Goal: Answer question/provide support

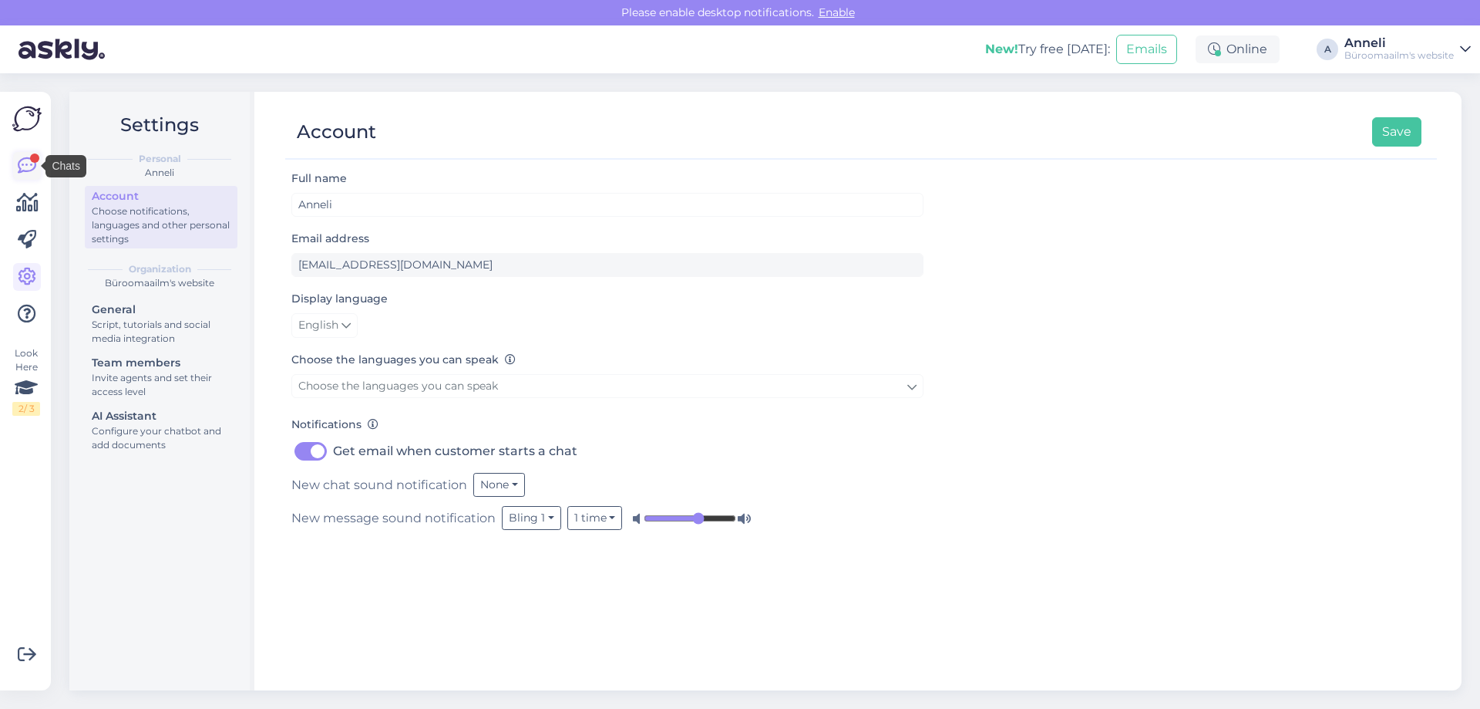
click at [33, 160] on div at bounding box center [34, 157] width 9 height 9
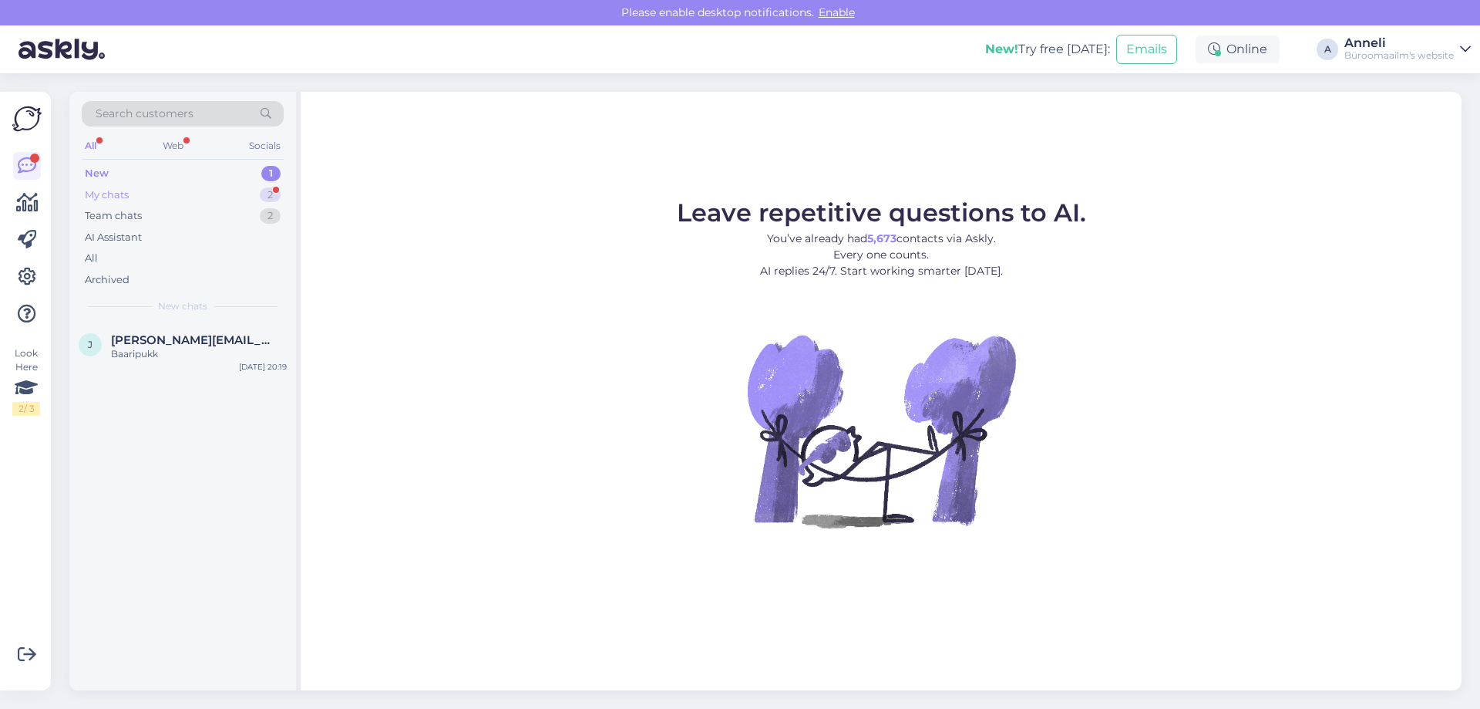
click at [220, 188] on div "My chats 2" at bounding box center [183, 195] width 202 height 22
click at [196, 373] on div "Eksisin printeri mudeli nimega- korrektne on PIXMA TS9551C" at bounding box center [199, 361] width 176 height 28
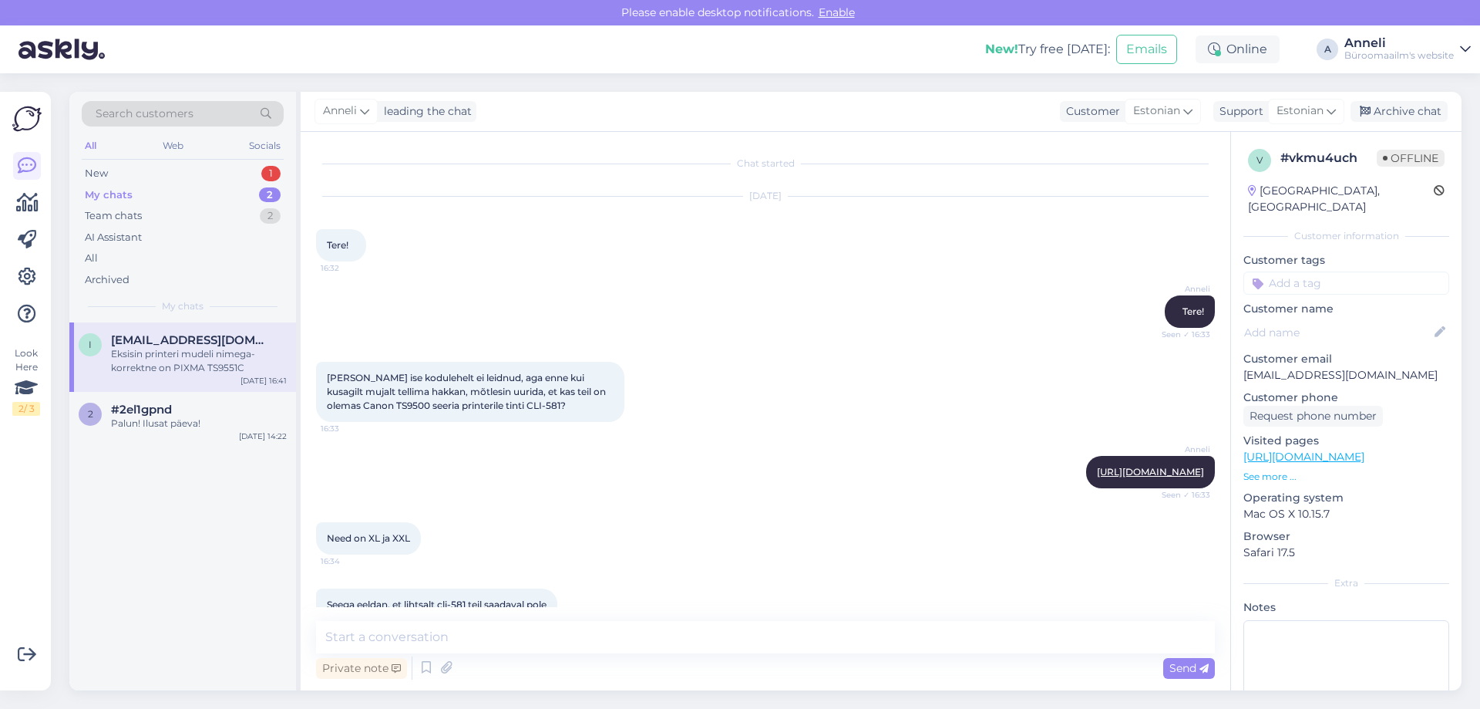
scroll to position [390, 0]
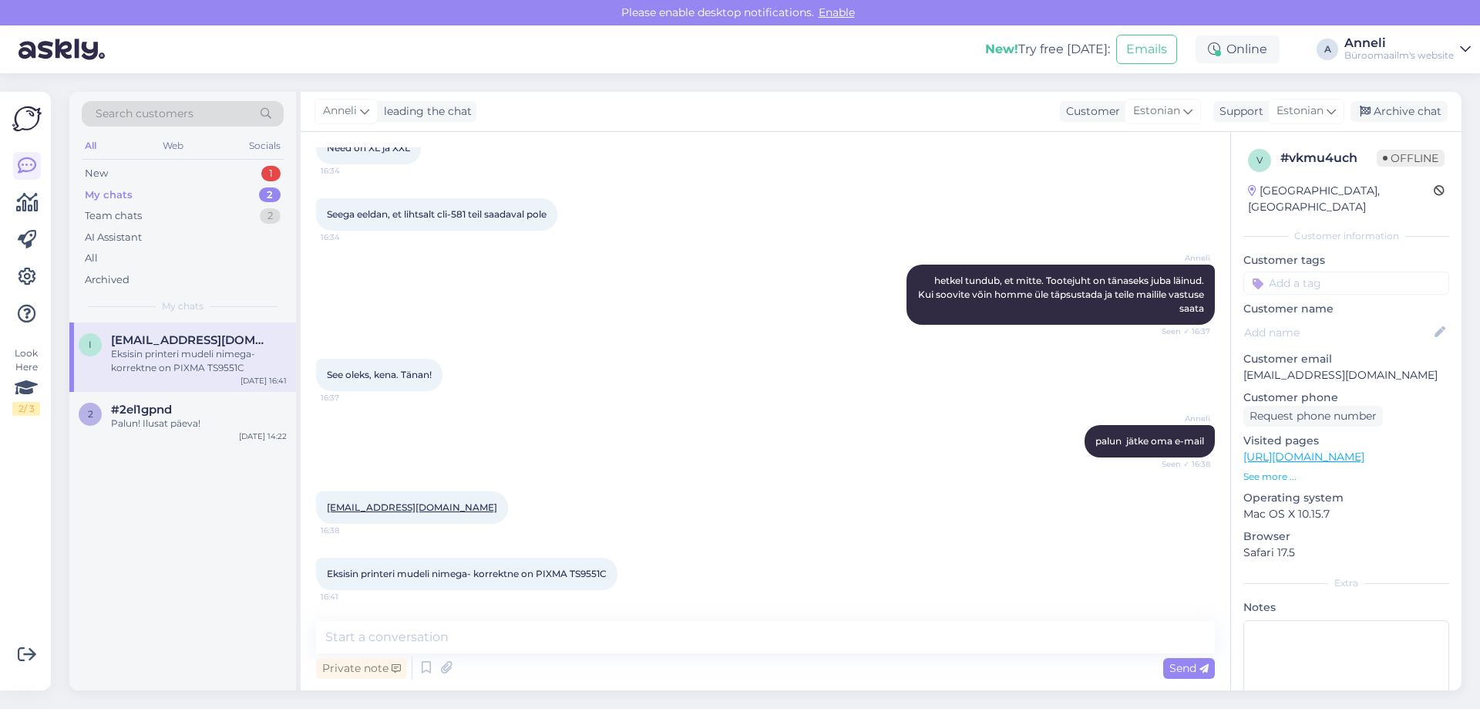
click at [675, 304] on div "[PERSON_NAME] hetkel tundub, et mitte. Tootejuht on tänaseks juba läinud. Kui s…" at bounding box center [765, 294] width 899 height 94
click at [787, 422] on div "[PERSON_NAME] jätke oma e-mail Seen ✓ 16:38" at bounding box center [765, 441] width 899 height 66
drag, startPoint x: 614, startPoint y: 573, endPoint x: 539, endPoint y: 574, distance: 74.8
click at [539, 574] on div "Eksisin printeri mudeli nimega- korrektne on PIXMA TS9551C 16:41" at bounding box center [466, 573] width 301 height 32
copy span "PIXMA TS9551C"
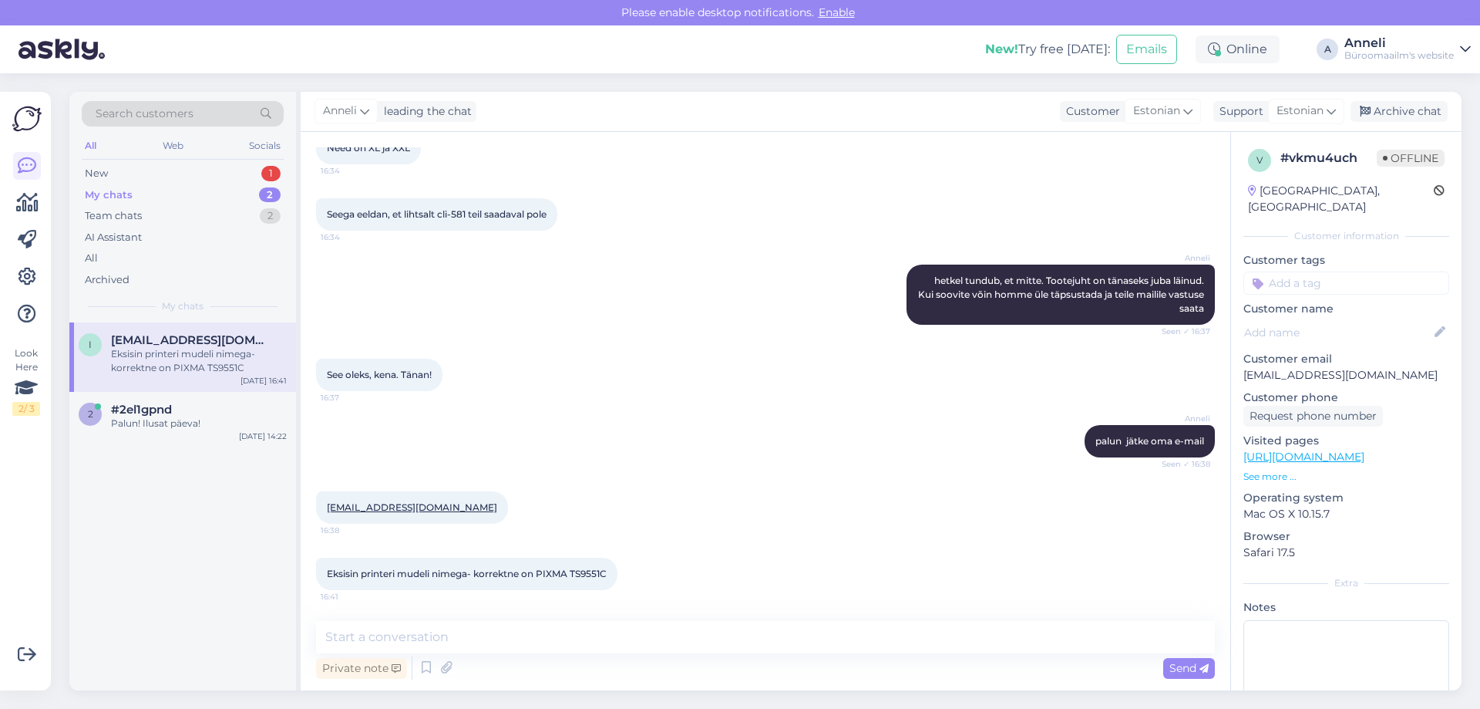
click at [631, 448] on div "[PERSON_NAME] jätke oma e-mail Seen ✓ 16:38" at bounding box center [765, 441] width 899 height 66
drag, startPoint x: 437, startPoint y: 510, endPoint x: 325, endPoint y: 507, distance: 112.6
click at [325, 507] on div "[EMAIL_ADDRESS][DOMAIN_NAME] 16:38" at bounding box center [412, 507] width 192 height 32
copy link "[EMAIL_ADDRESS][DOMAIN_NAME]"
drag, startPoint x: 473, startPoint y: 214, endPoint x: 443, endPoint y: 215, distance: 30.1
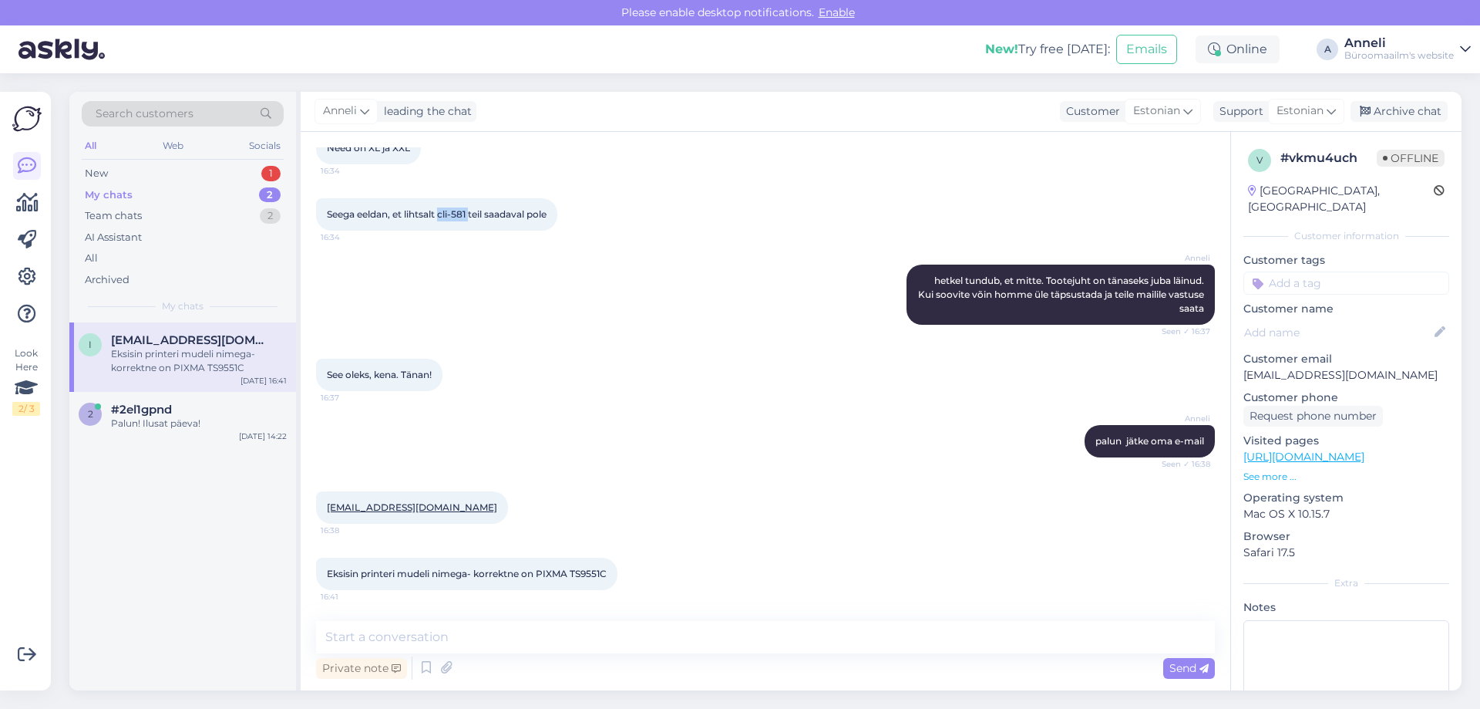
click at [443, 215] on span "Seega eeldan, et lihtsalt cli-581 teil saadaval pole" at bounding box center [437, 214] width 220 height 12
copy span "cli-581"
click at [797, 336] on div "[PERSON_NAME] hetkel tundub, et mitte. Tootejuht on tänaseks juba läinud. Kui s…" at bounding box center [765, 294] width 899 height 94
click at [270, 177] on div "1" at bounding box center [270, 173] width 19 height 15
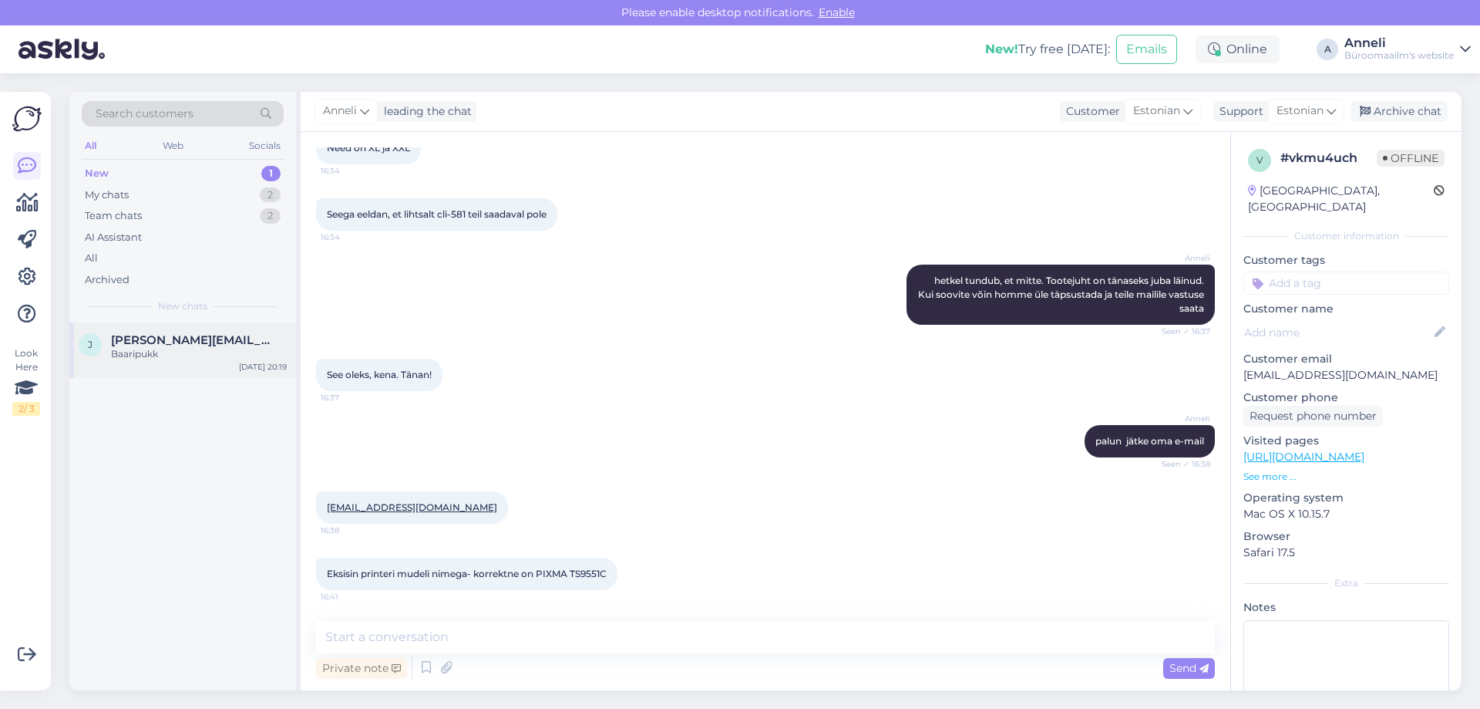
click at [187, 331] on div "[PERSON_NAME] [PERSON_NAME][EMAIL_ADDRESS][PERSON_NAME][DOMAIN_NAME] Baaripukk …" at bounding box center [182, 350] width 227 height 56
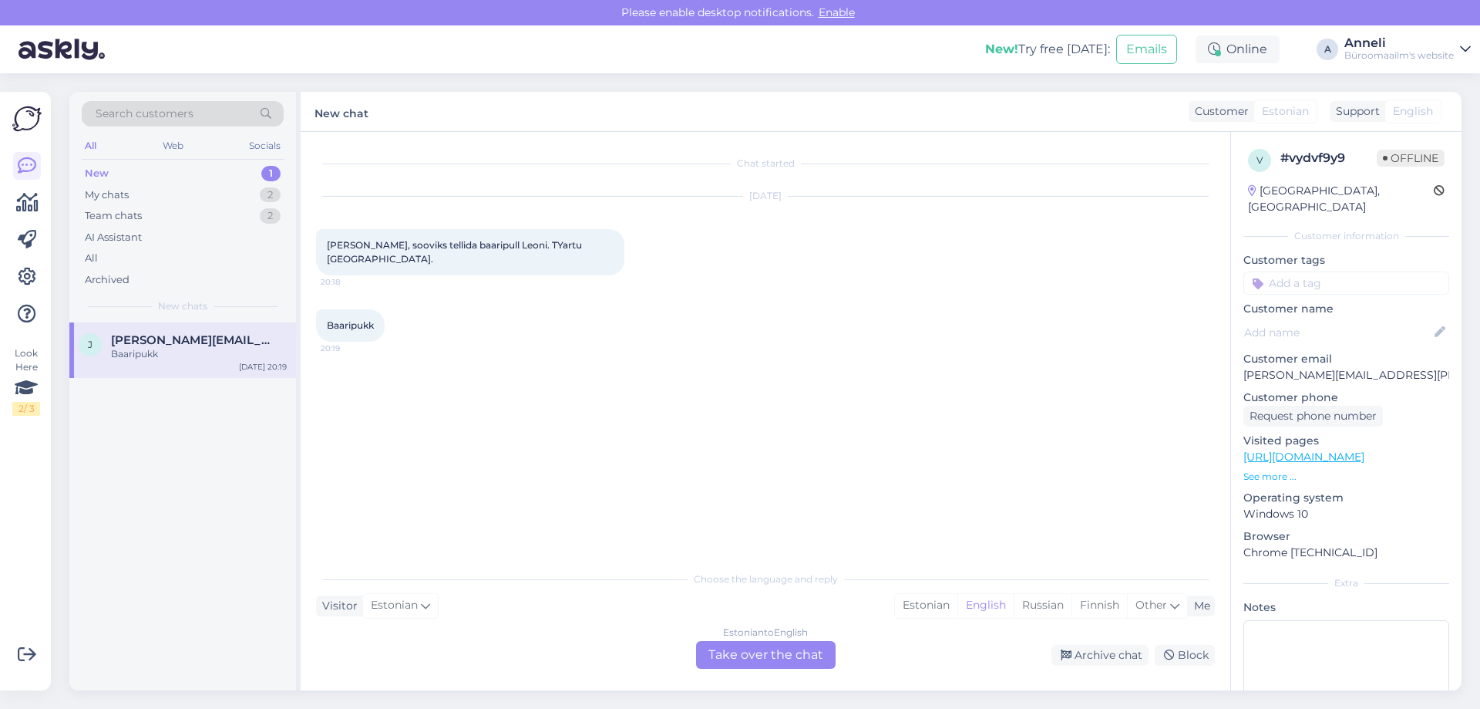
scroll to position [0, 0]
click at [925, 606] on div "Estonian" at bounding box center [926, 605] width 62 height 23
click at [813, 650] on div "Estonian to Estonian Take over the chat" at bounding box center [766, 655] width 140 height 28
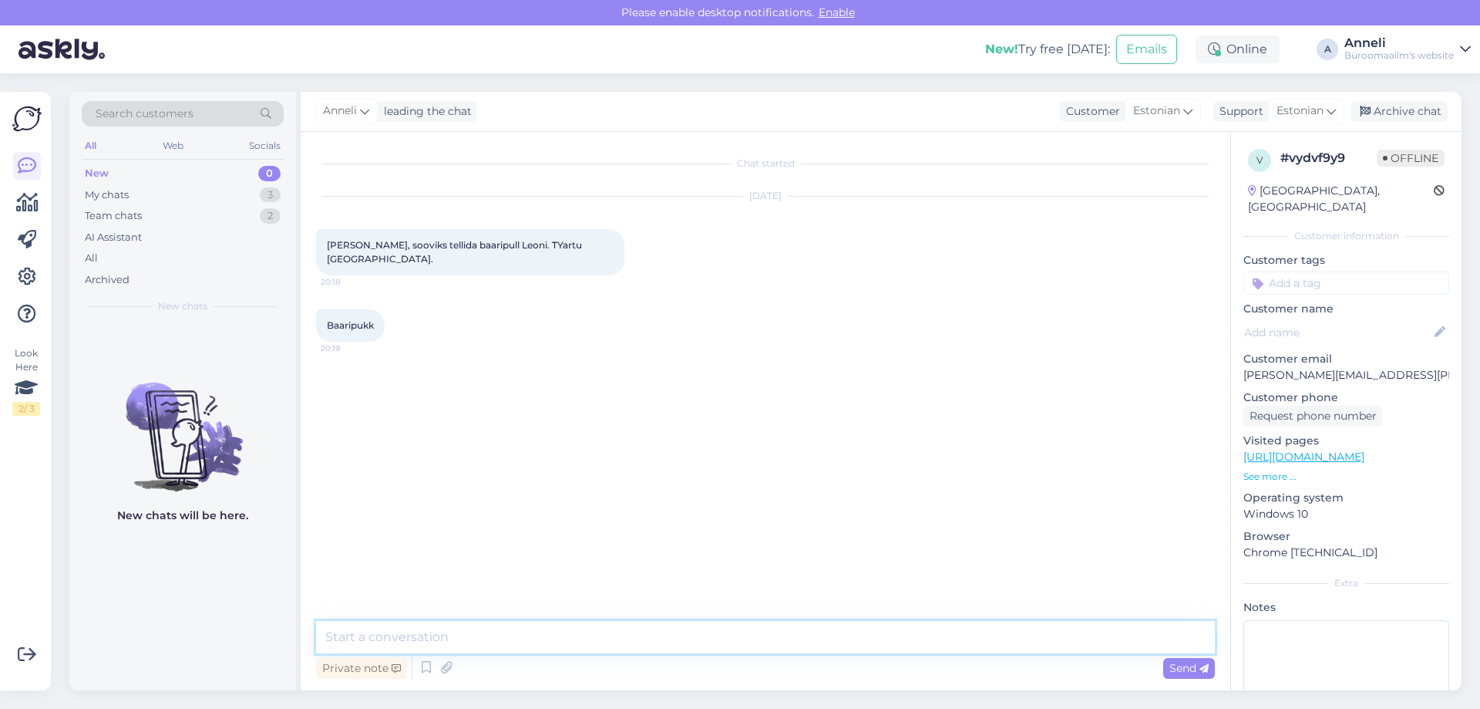
drag, startPoint x: 498, startPoint y: 644, endPoint x: 524, endPoint y: 638, distance: 26.9
click at [501, 641] on textarea at bounding box center [765, 637] width 899 height 32
click at [716, 461] on div "Chat started [DATE] Tere, sooviks tellida baaripull Leoni. TYartu [GEOGRAPHIC_D…" at bounding box center [772, 376] width 913 height 459
